Goal: Use online tool/utility

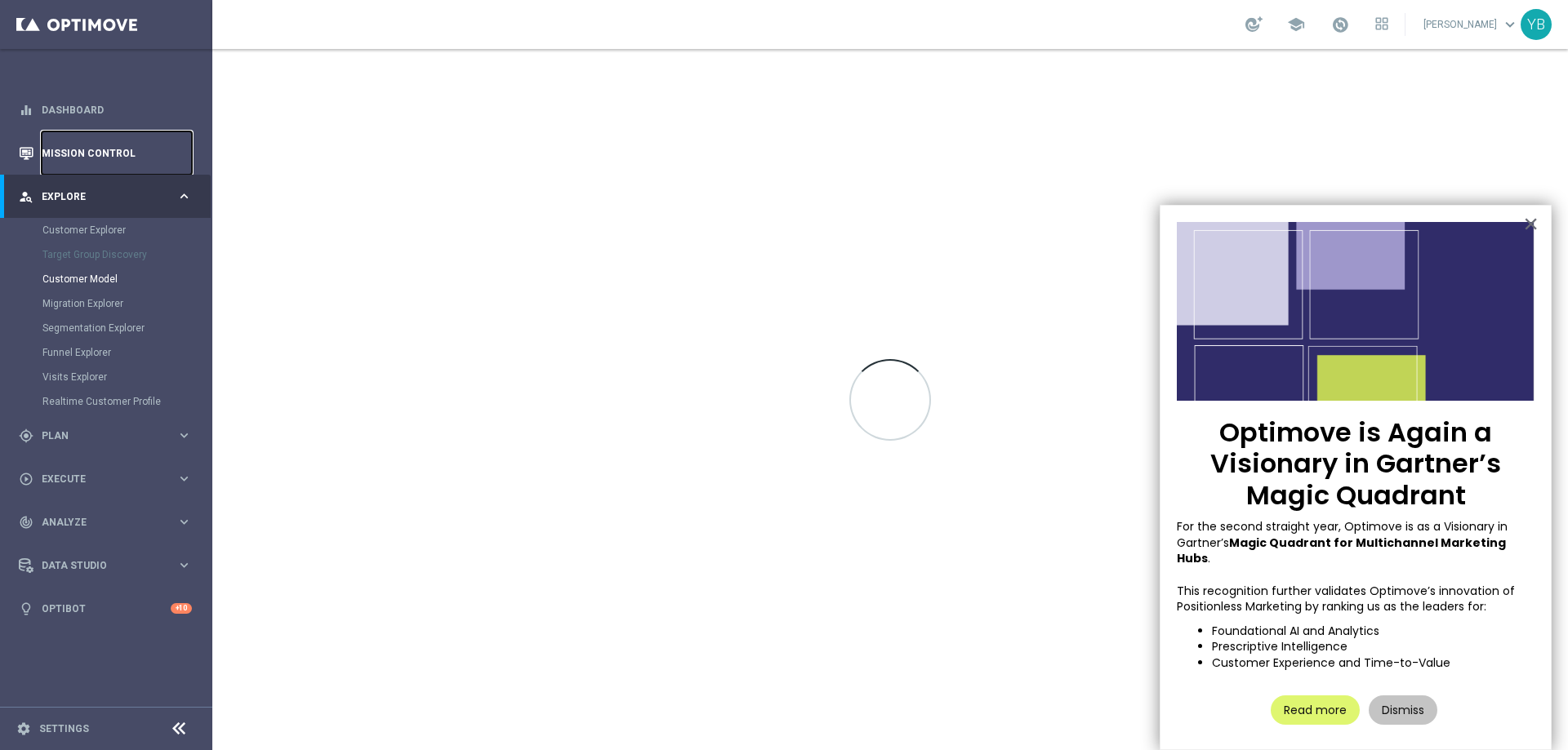
click at [104, 154] on link "Mission Control" at bounding box center [117, 153] width 150 height 43
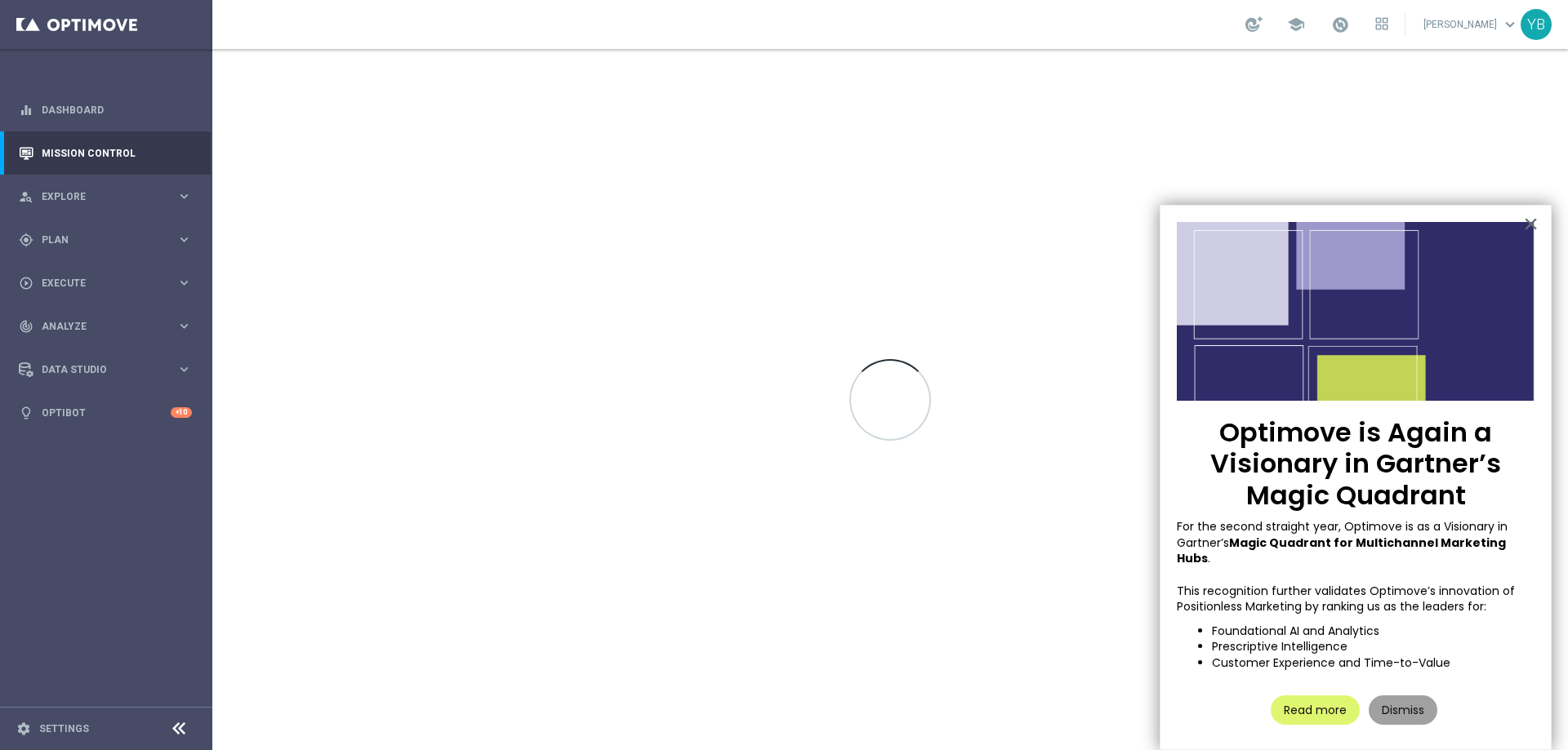
click at [1390, 698] on button "Dismiss" at bounding box center [1402, 710] width 68 height 30
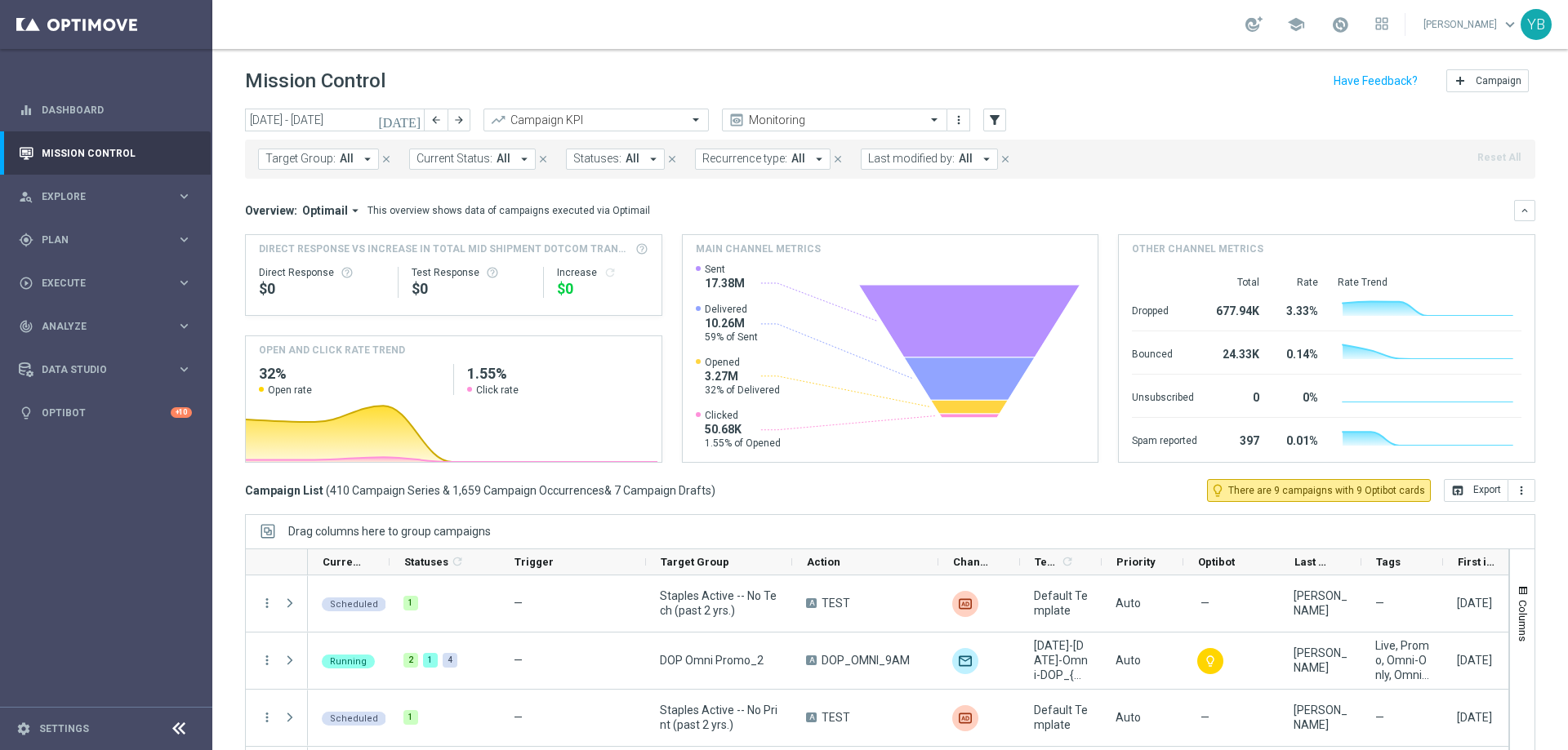
click at [416, 123] on icon "[DATE]" at bounding box center [400, 120] width 44 height 15
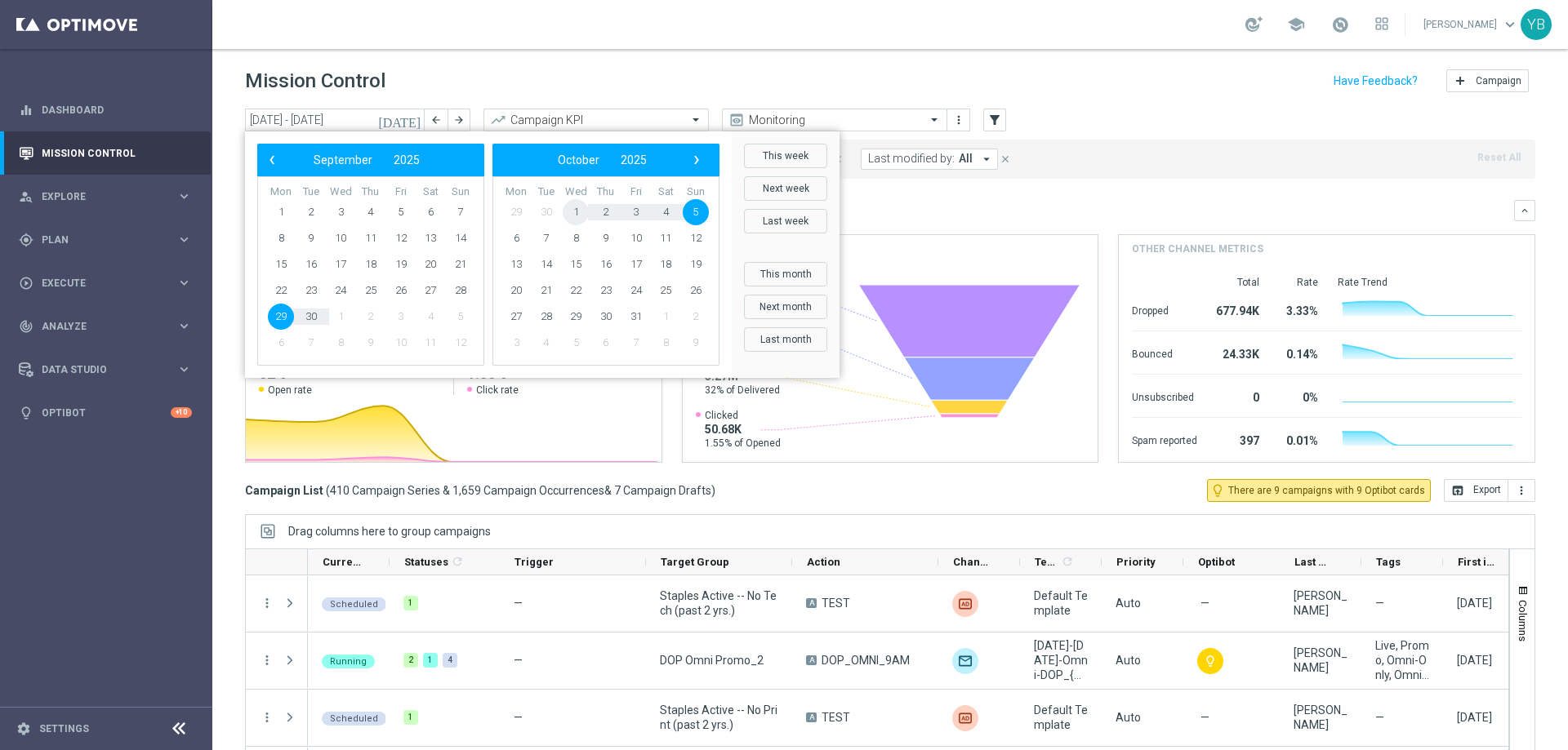
click at [578, 213] on span "1" at bounding box center [575, 212] width 26 height 26
click at [336, 214] on span "1" at bounding box center [340, 212] width 26 height 26
type input "[DATE] - [DATE]"
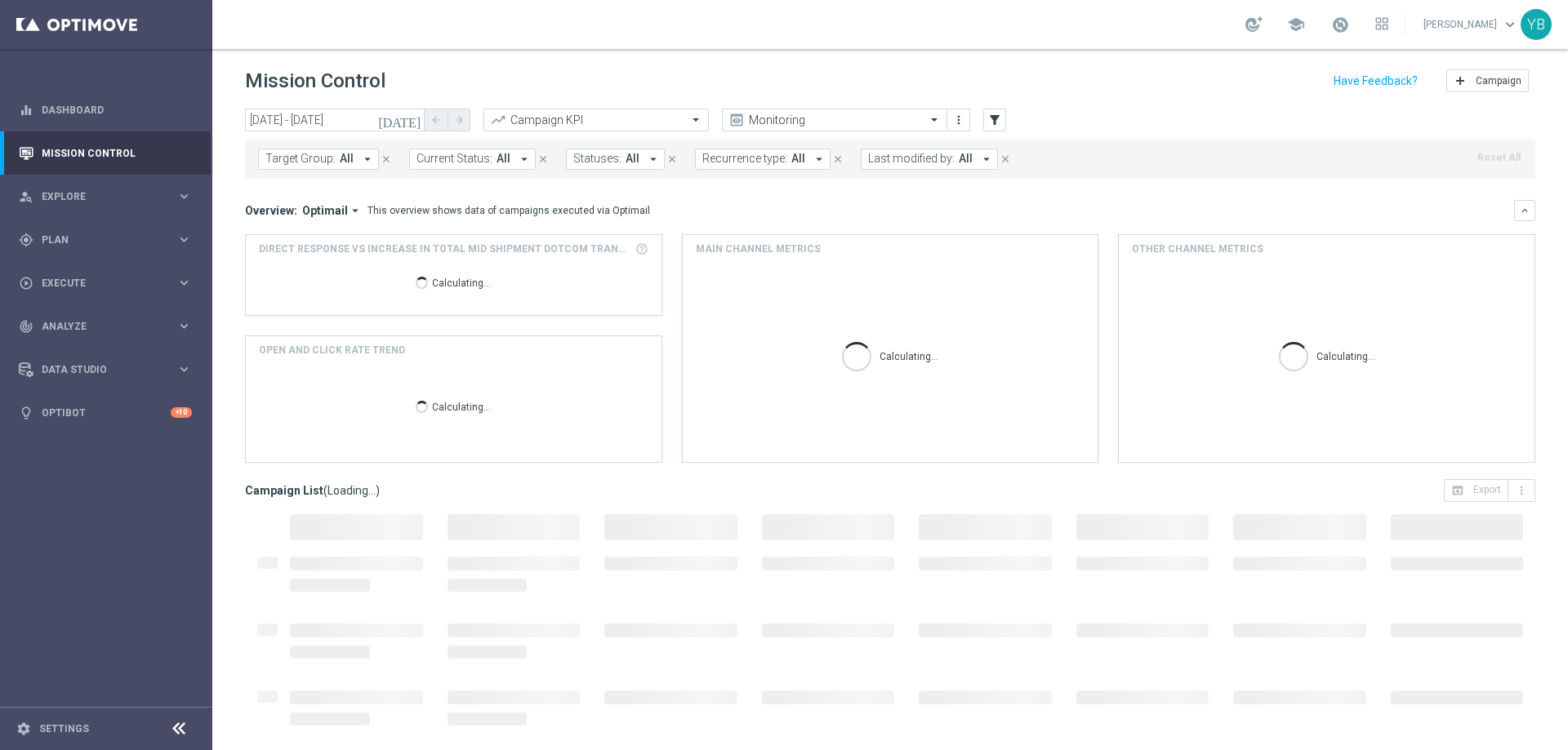
click at [352, 208] on icon "arrow_drop_down" at bounding box center [355, 210] width 15 height 15
click at [299, 232] on div "Analysis" at bounding box center [296, 235] width 40 height 15
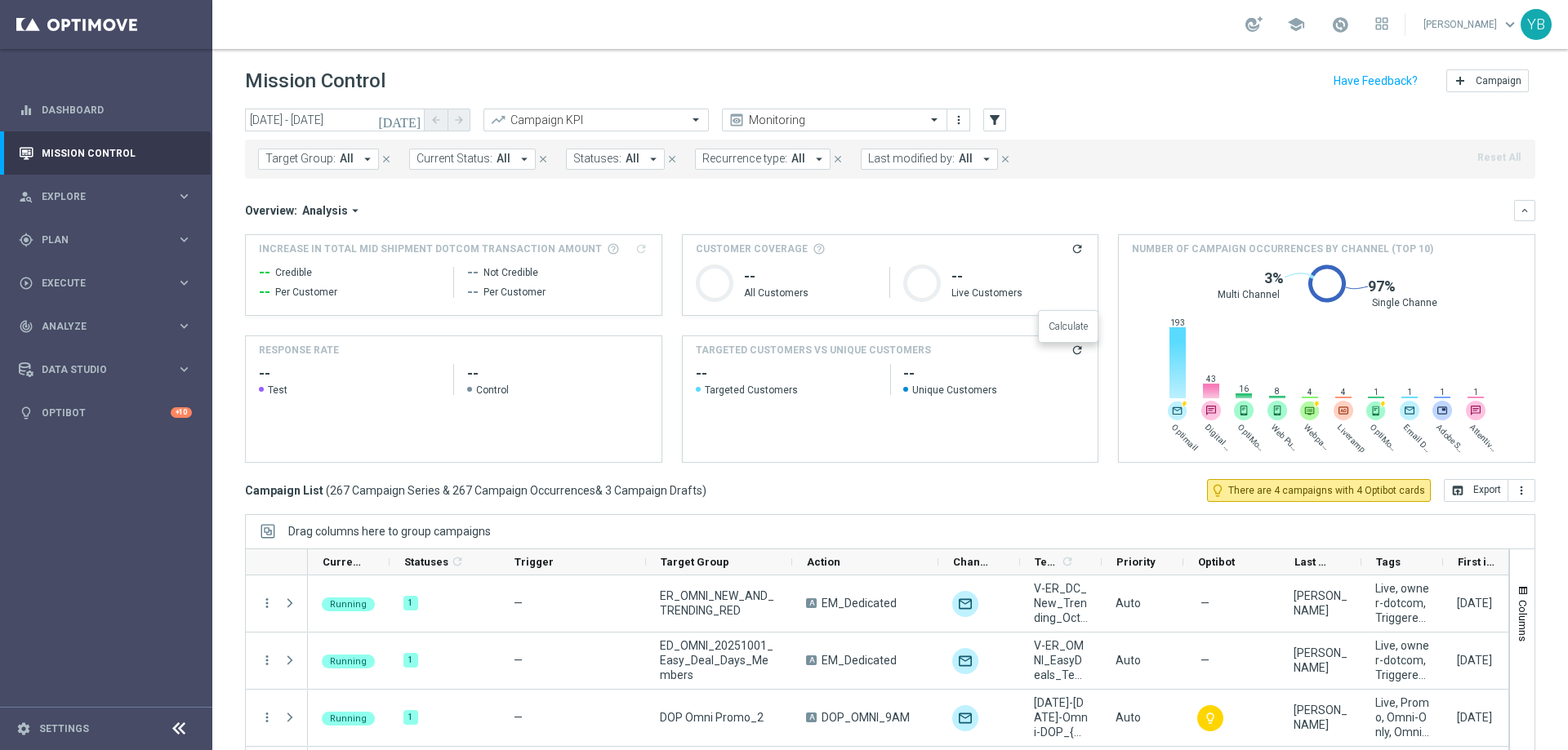
click at [1070, 350] on icon "refresh" at bounding box center [1076, 350] width 13 height 13
click at [83, 330] on span "Analyze" at bounding box center [109, 327] width 134 height 10
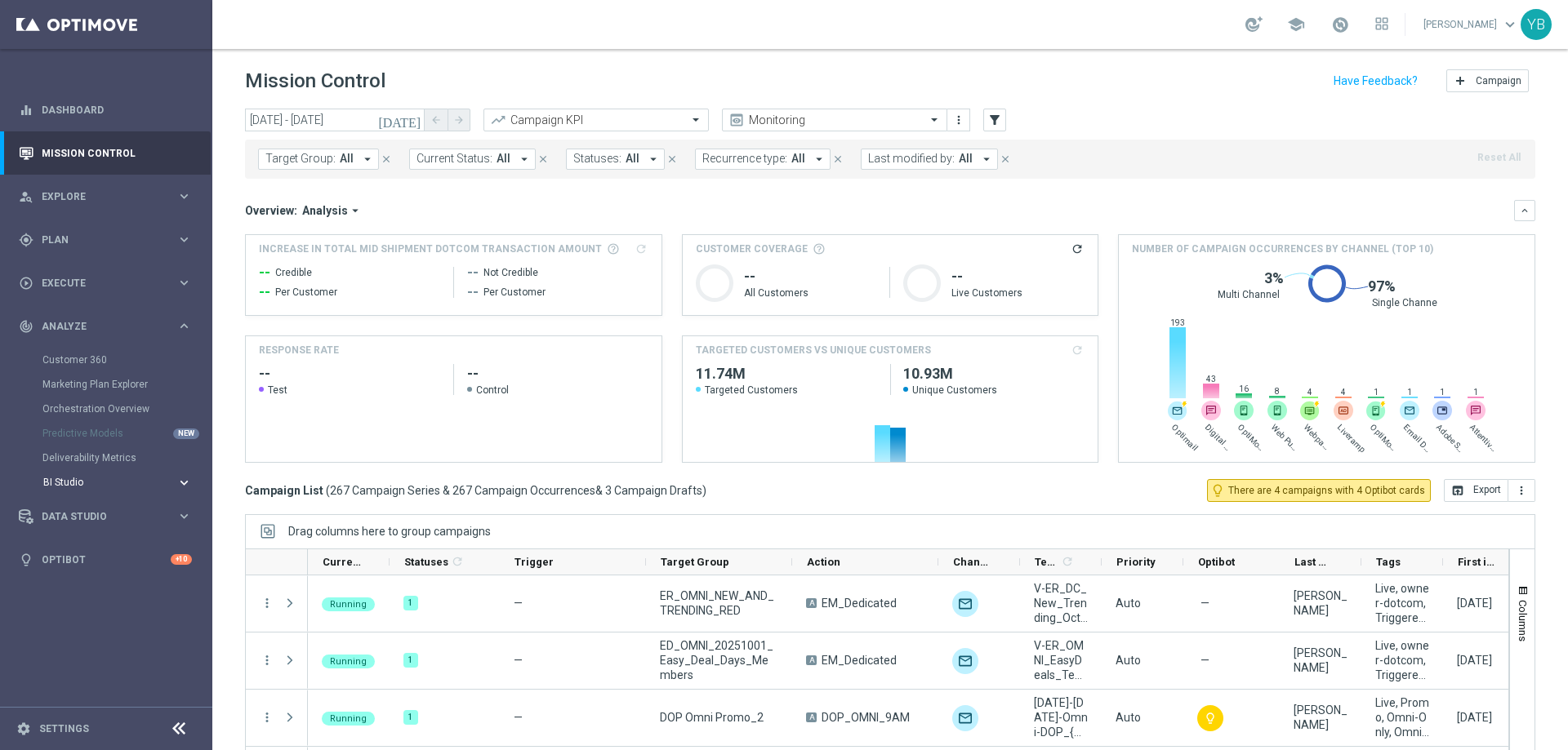
click at [167, 477] on div "BI Studio" at bounding box center [110, 482] width 133 height 10
click at [124, 529] on link "Emails Baseline Matchback" at bounding box center [110, 531] width 120 height 13
